Goal: Transaction & Acquisition: Purchase product/service

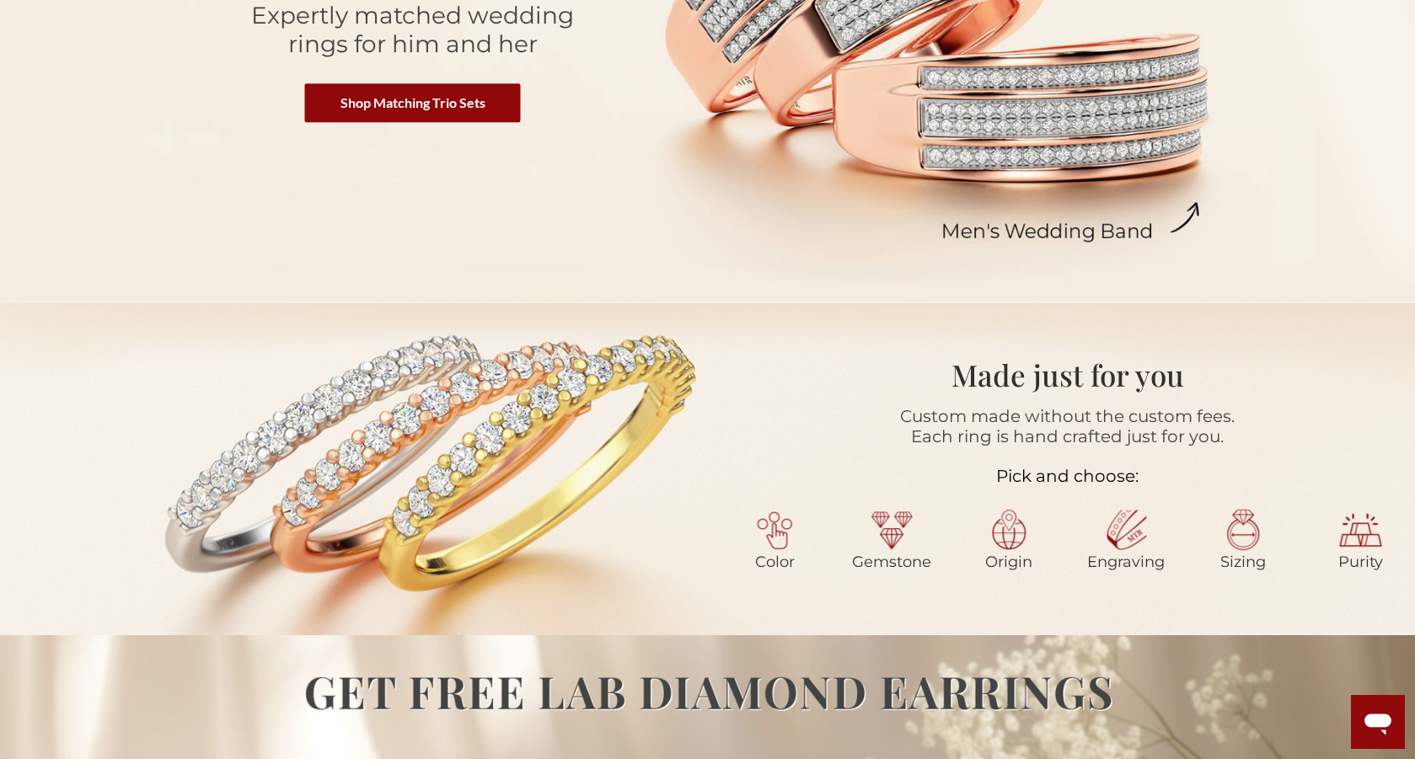
scroll to position [469, 0]
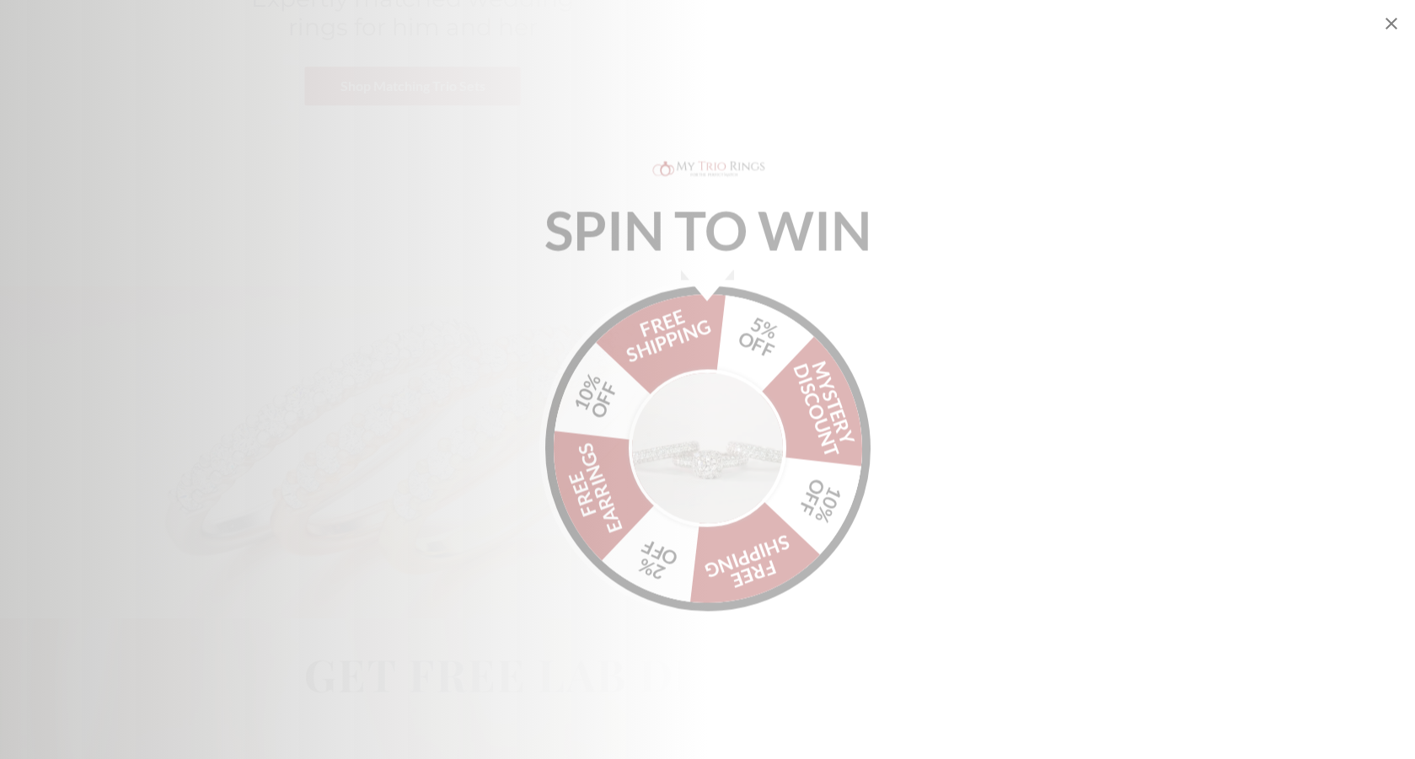
click at [1390, 28] on icon "Close popup" at bounding box center [1391, 23] width 20 height 20
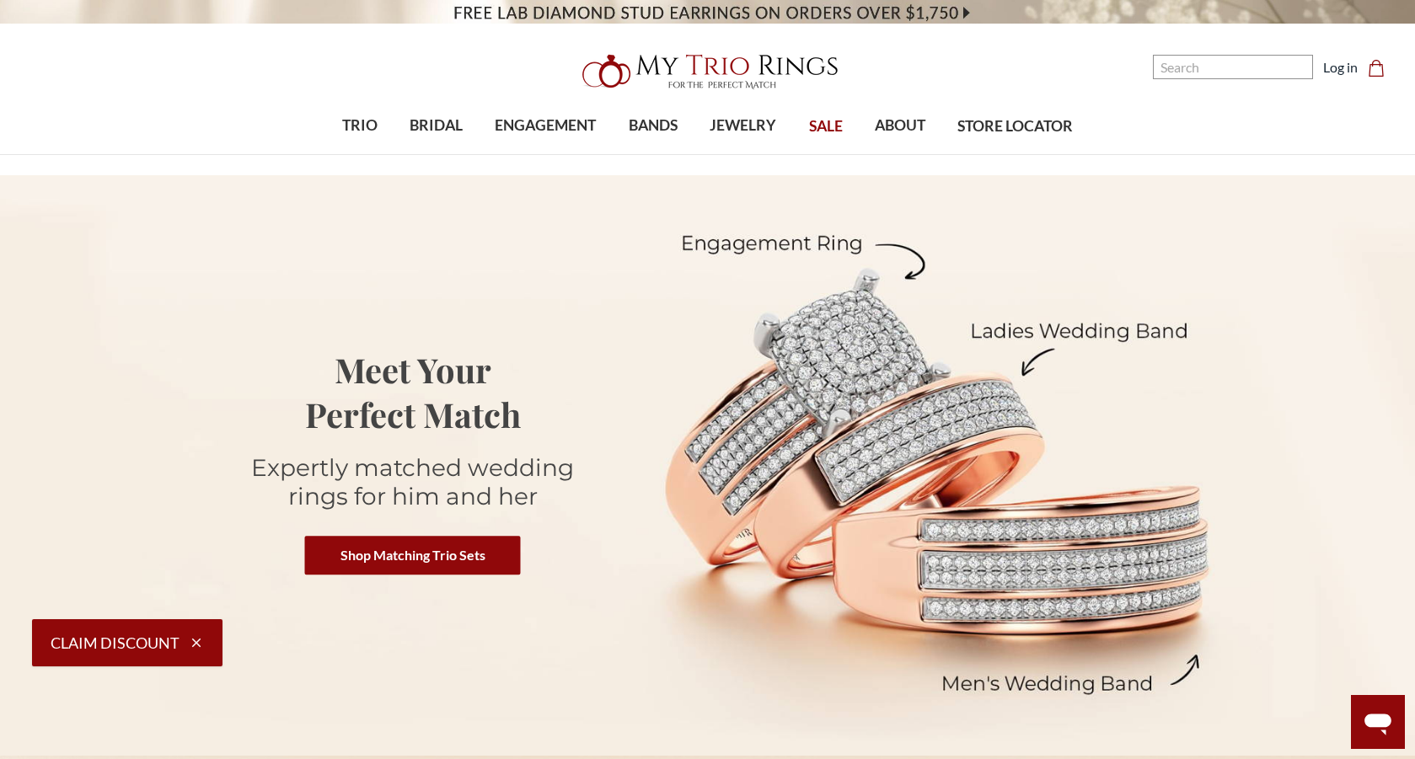
scroll to position [0, 0]
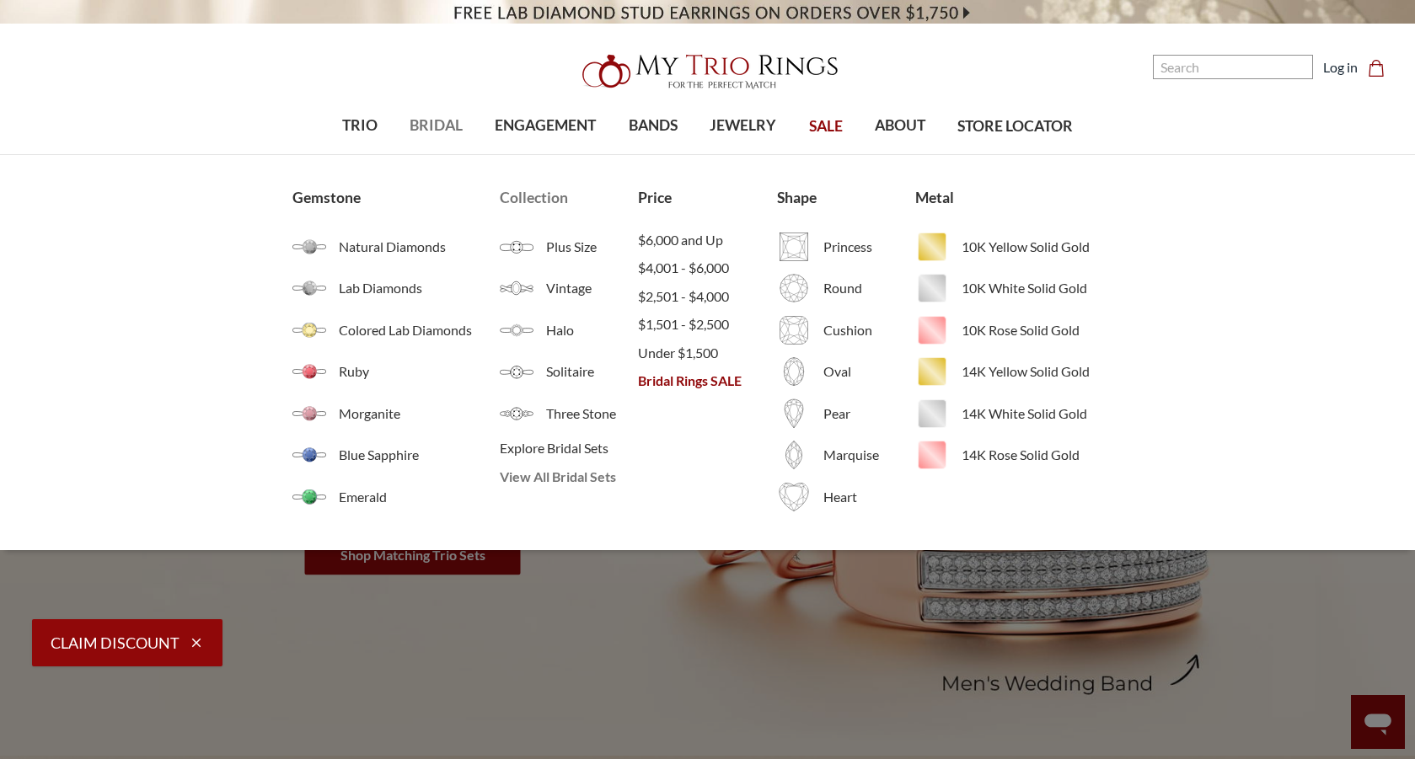
click at [538, 476] on span "View All Bridal Sets" at bounding box center [569, 477] width 138 height 20
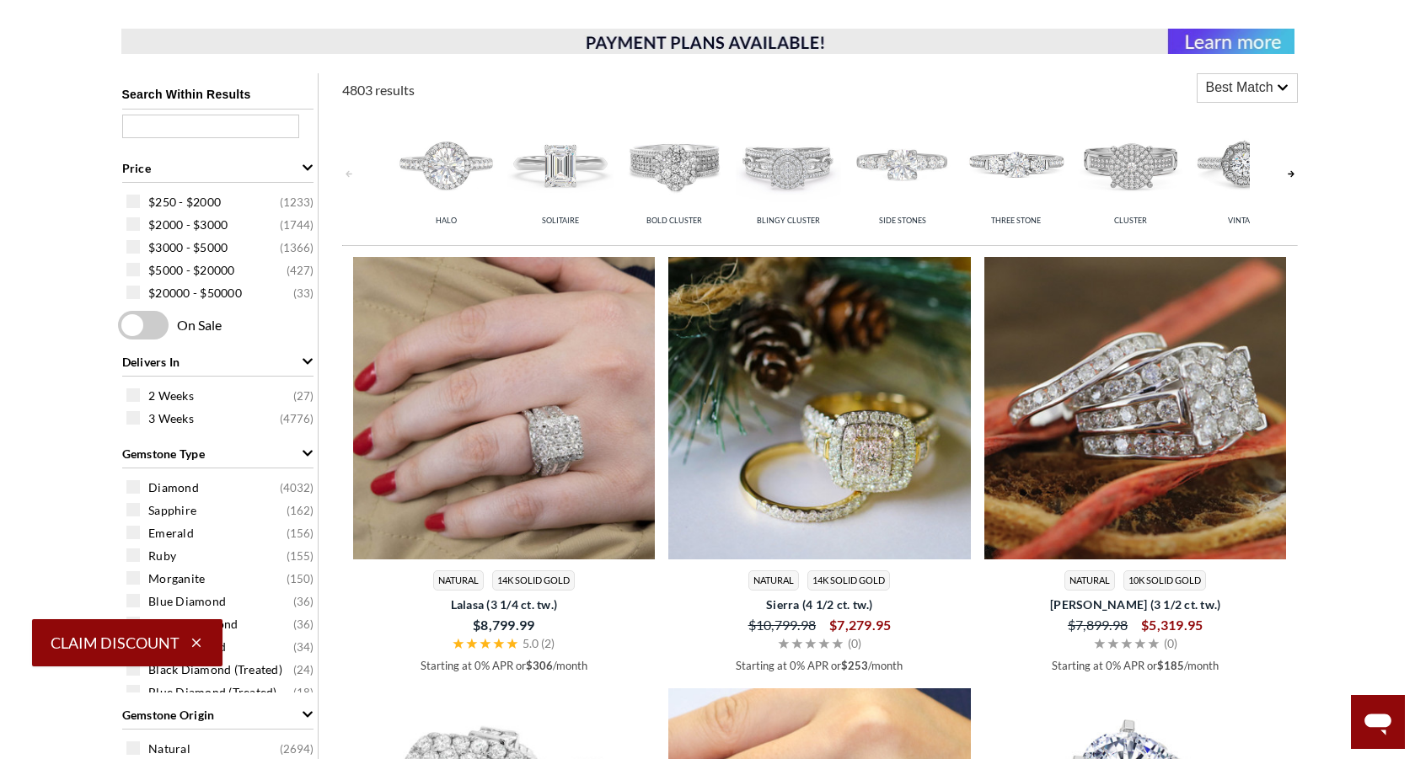
scroll to position [618, 0]
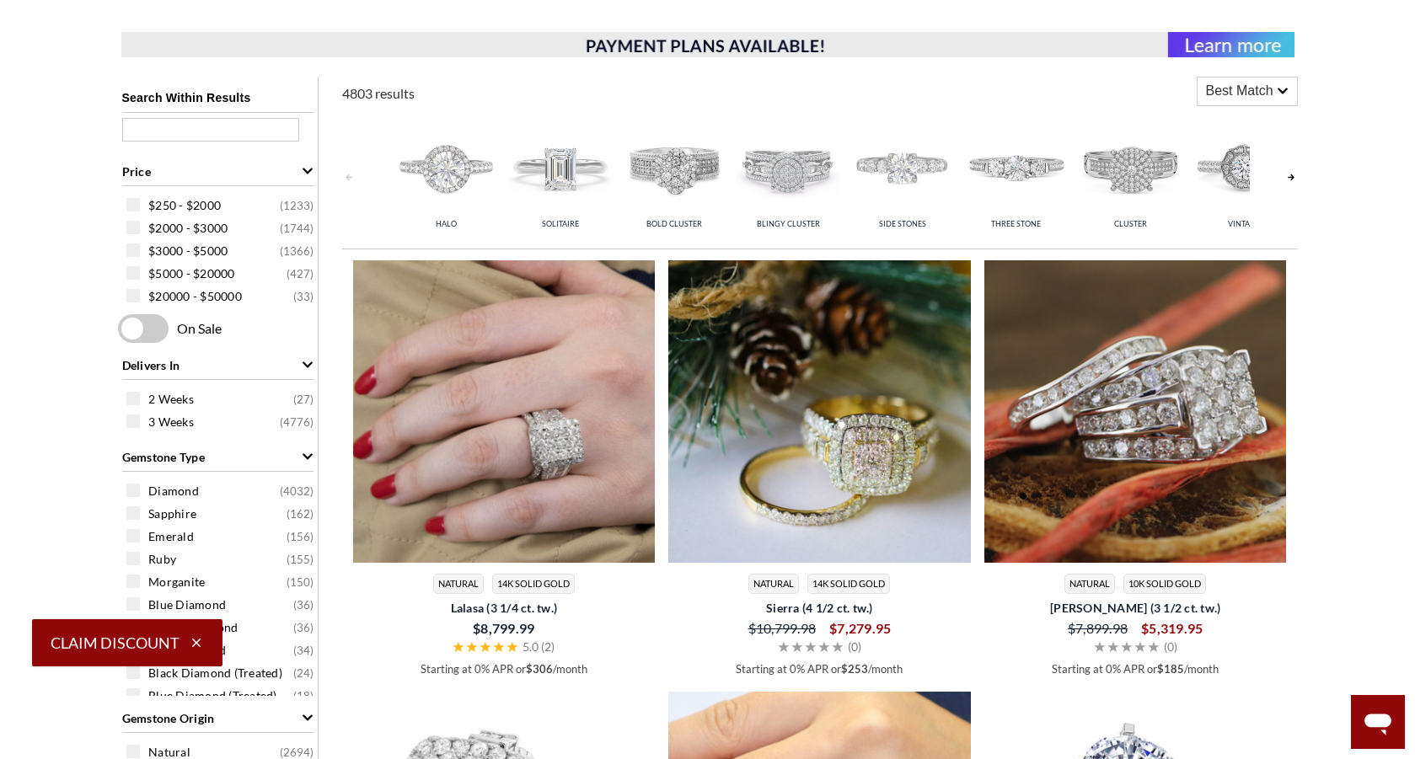
click at [1277, 86] on icon at bounding box center [1283, 91] width 12 height 12
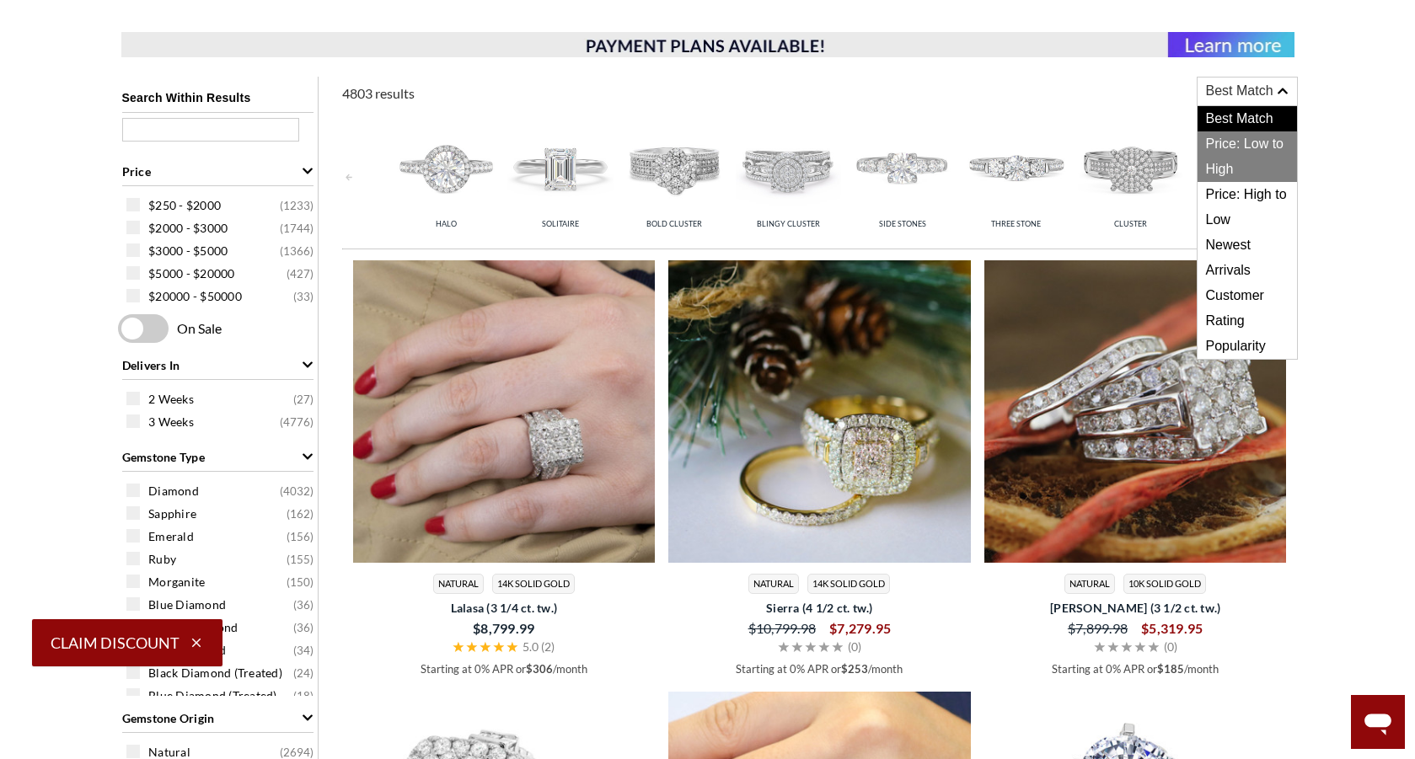
click at [1270, 135] on span "Price: Low to High" at bounding box center [1246, 156] width 99 height 51
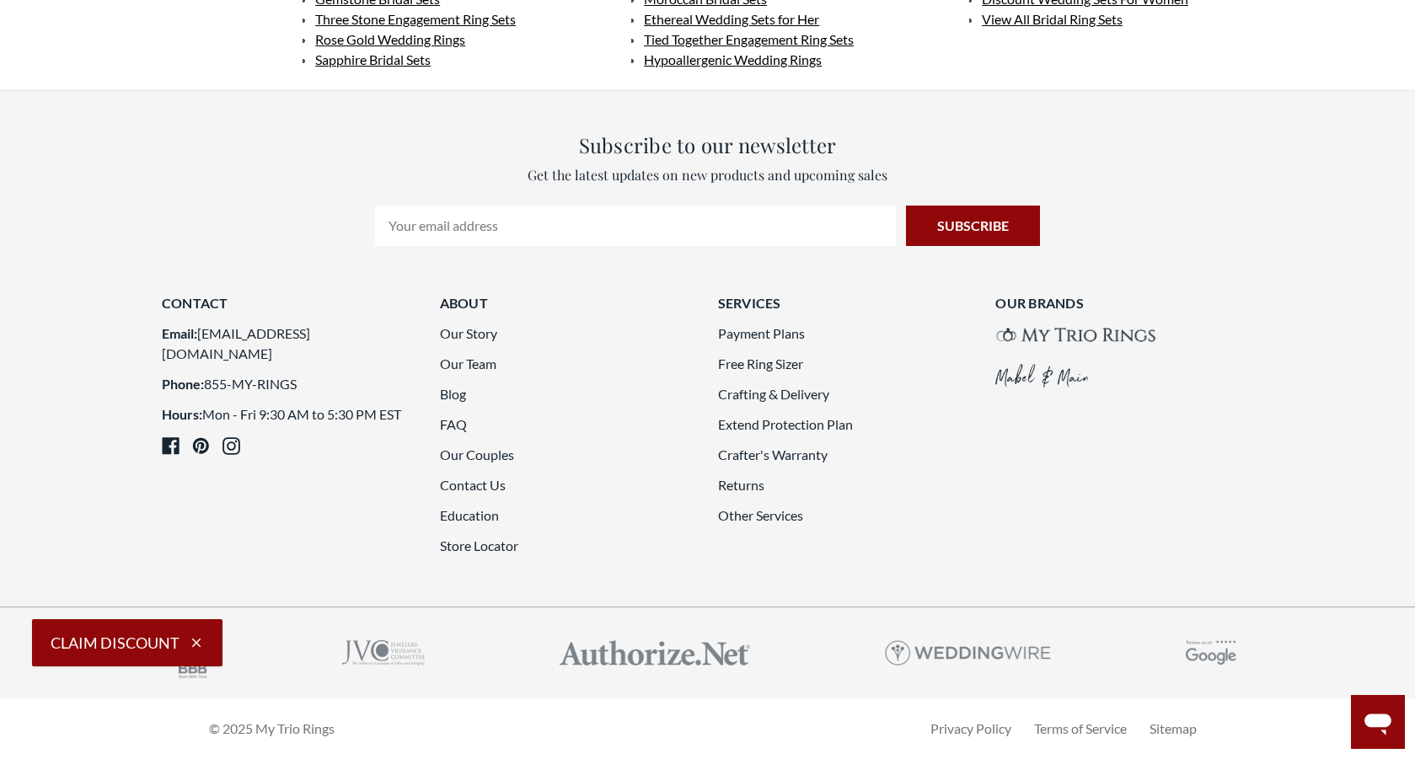
scroll to position [4911, 0]
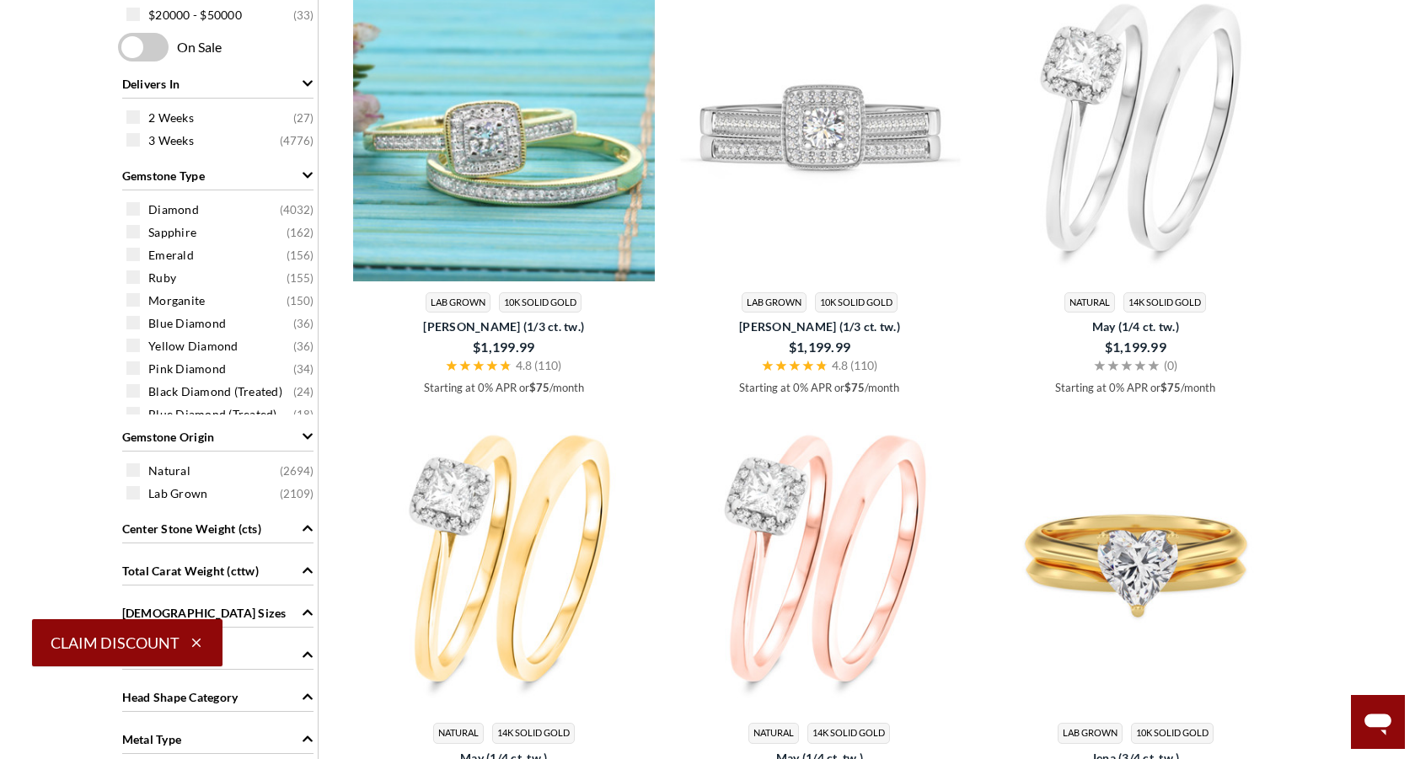
scroll to position [900, 0]
